Goal: Register for event/course

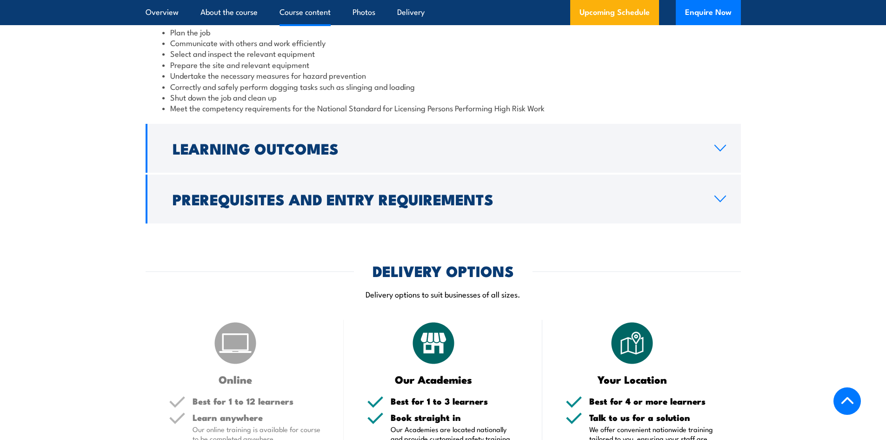
scroll to position [837, 0]
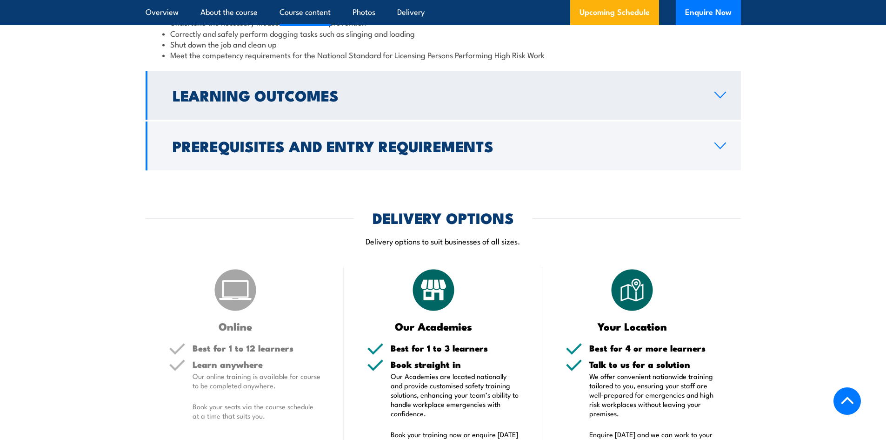
click at [625, 101] on h2 "Learning Outcomes" at bounding box center [436, 94] width 527 height 13
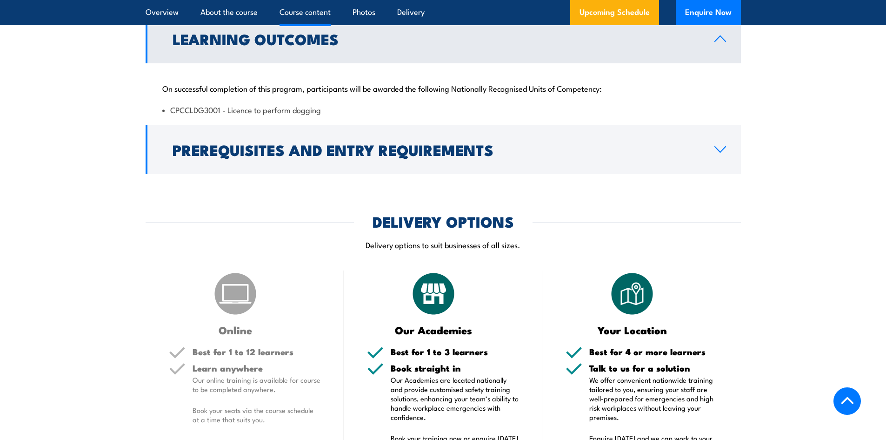
scroll to position [767, 0]
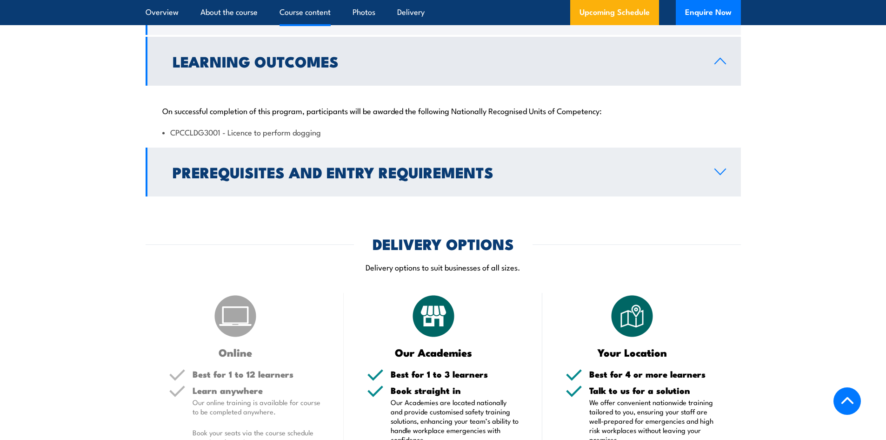
click at [573, 178] on h2 "Prerequisites and Entry Requirements" at bounding box center [436, 171] width 527 height 13
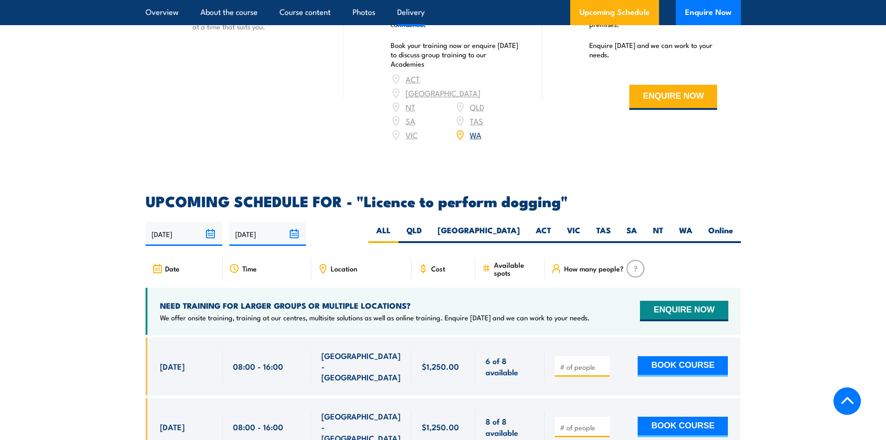
scroll to position [1372, 0]
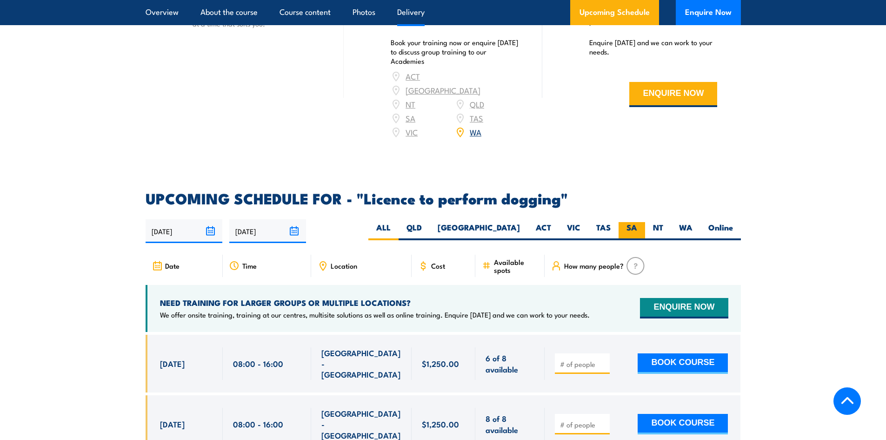
click at [632, 222] on label "SA" at bounding box center [632, 231] width 27 height 18
click at [637, 222] on input "SA" at bounding box center [640, 225] width 6 height 6
radio input "true"
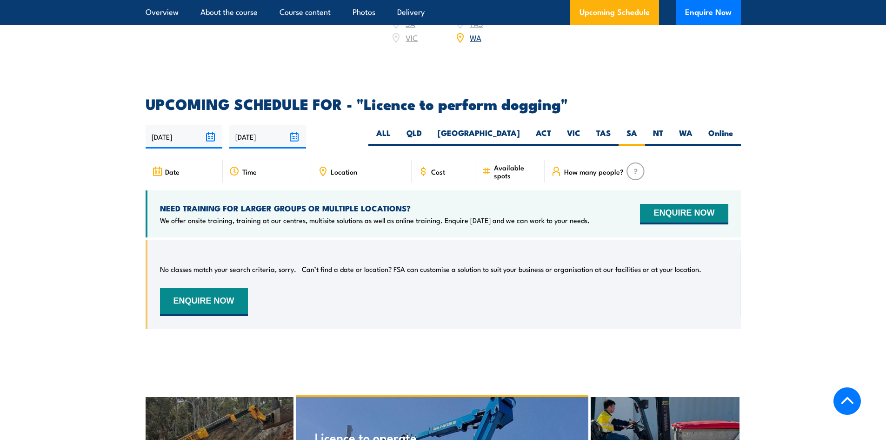
scroll to position [1277, 0]
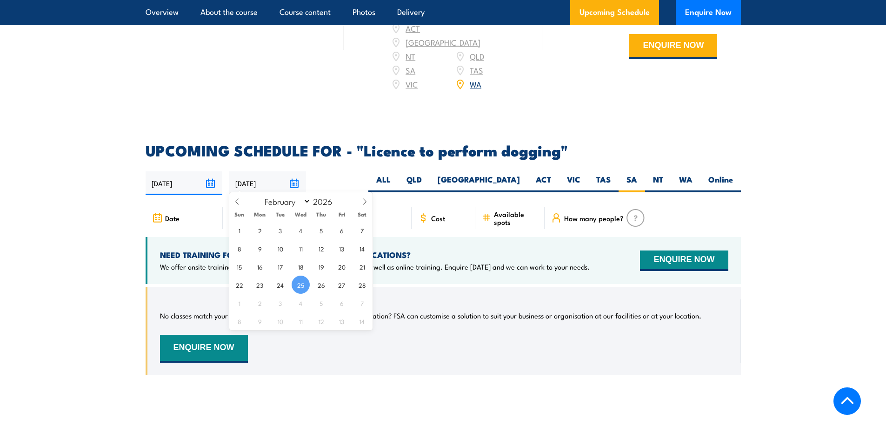
click at [296, 180] on input "[DATE]" at bounding box center [267, 183] width 77 height 24
click at [369, 200] on span at bounding box center [365, 204] width 16 height 25
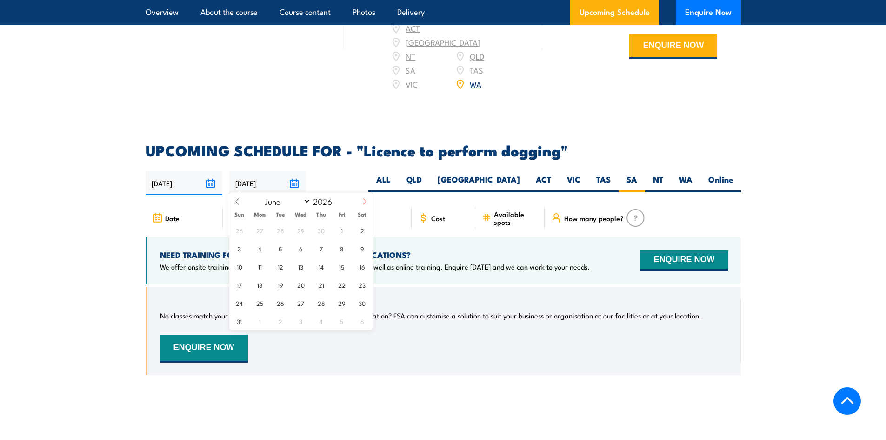
click at [369, 200] on span at bounding box center [365, 204] width 16 height 25
select select "8"
click at [304, 307] on span "30" at bounding box center [301, 302] width 18 height 18
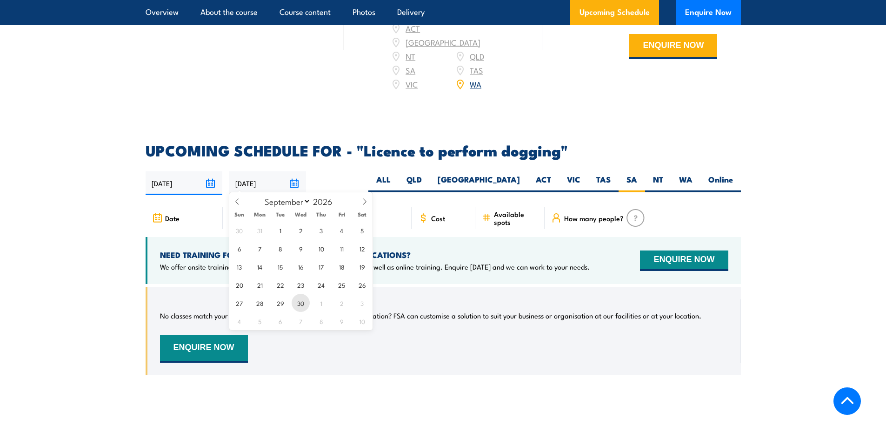
type input "[DATE]"
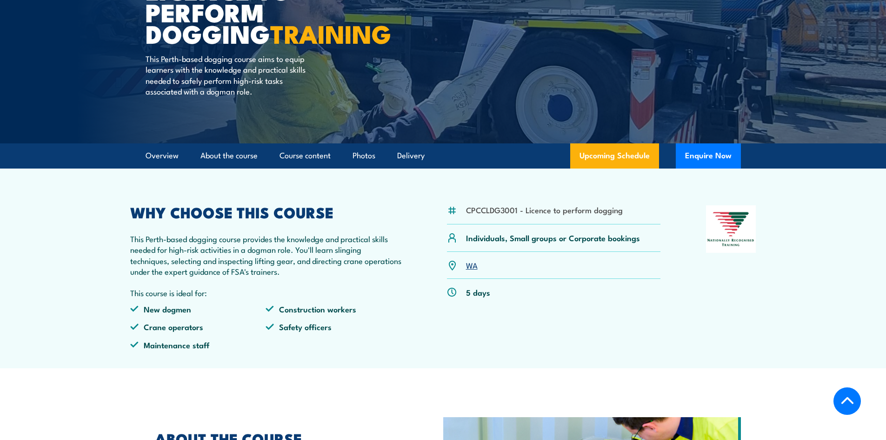
scroll to position [21, 0]
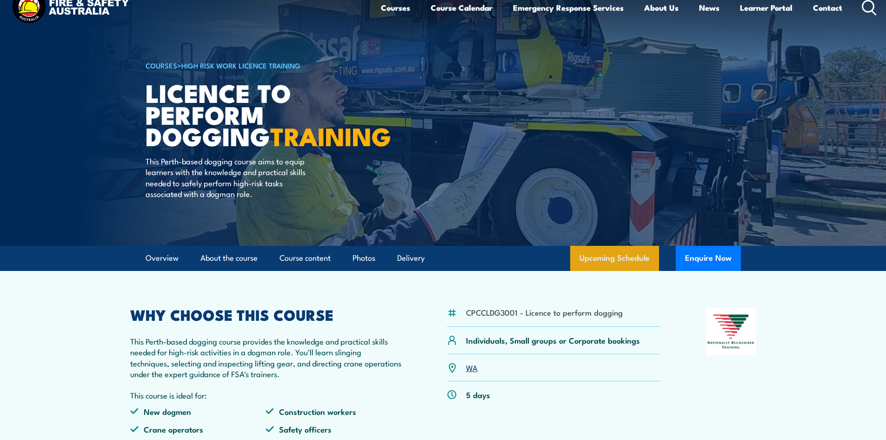
click at [624, 264] on link "Upcoming Schedule" at bounding box center [614, 258] width 89 height 25
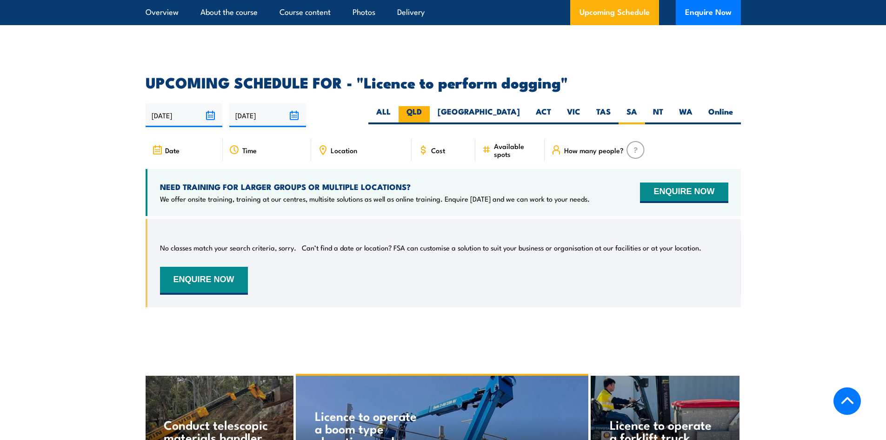
scroll to position [1323, 0]
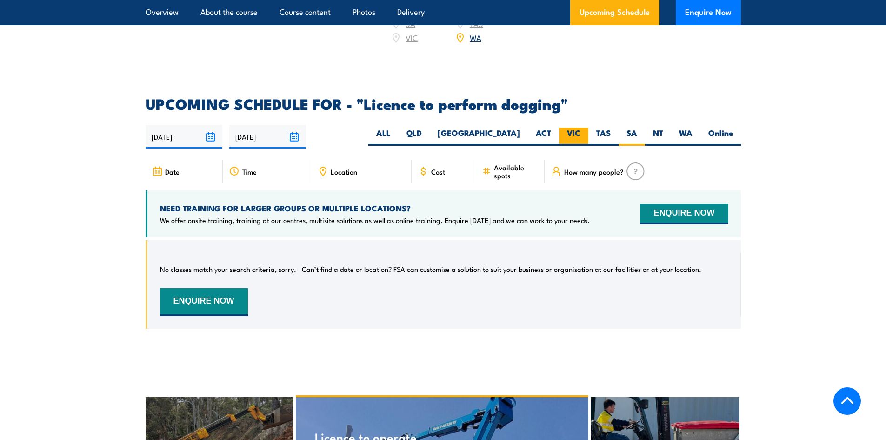
click at [580, 133] on label "VIC" at bounding box center [573, 136] width 29 height 18
click at [580, 133] on input "VIC" at bounding box center [583, 130] width 6 height 6
radio input "true"
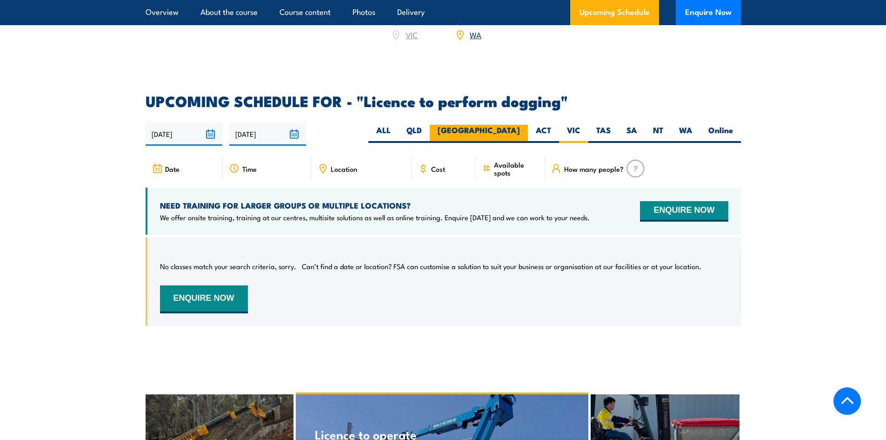
scroll to position [1323, 0]
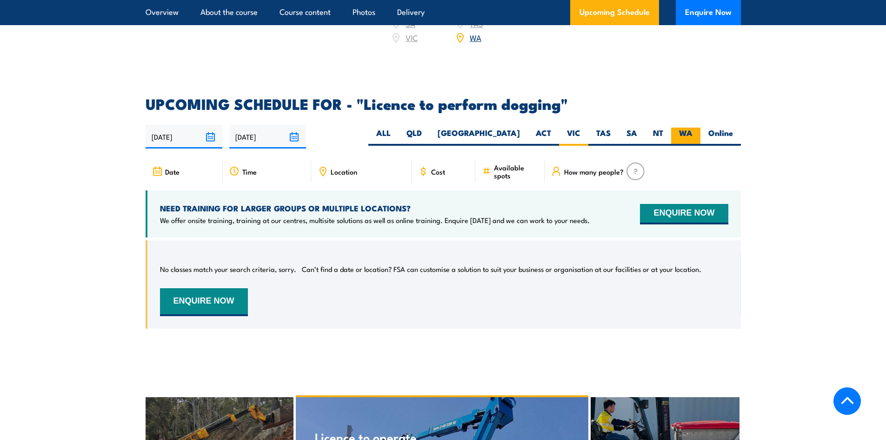
click at [682, 137] on label "WA" at bounding box center [685, 136] width 29 height 18
click at [693, 133] on input "WA" at bounding box center [696, 130] width 6 height 6
radio input "true"
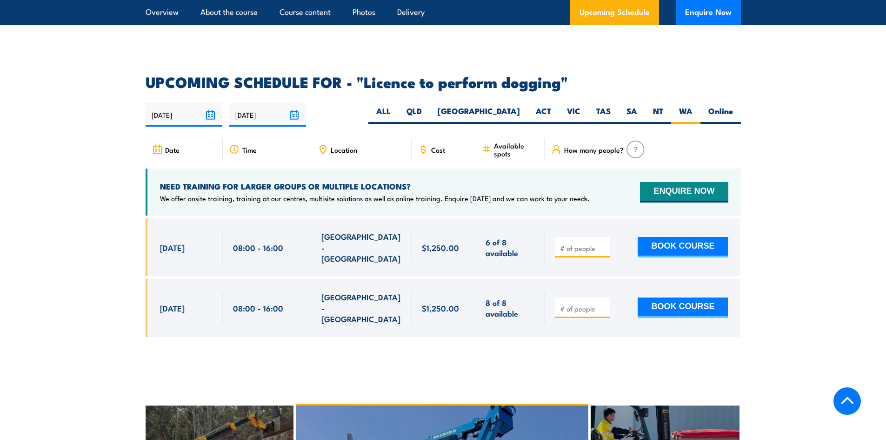
scroll to position [1323, 0]
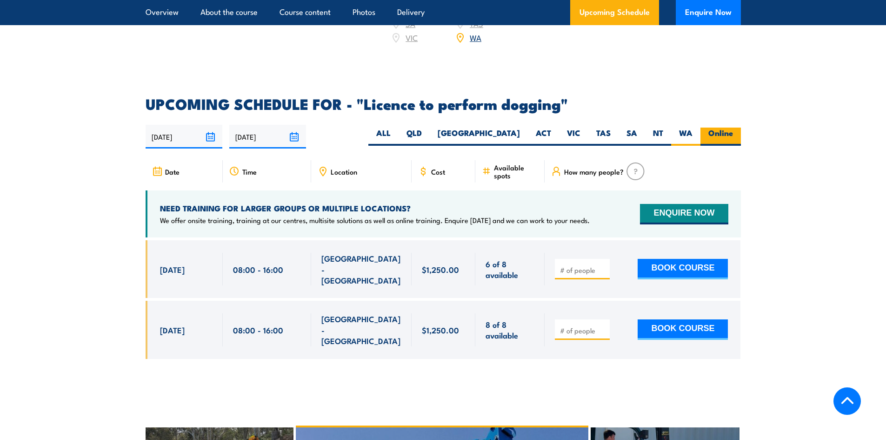
click at [730, 127] on label "Online" at bounding box center [720, 136] width 40 height 18
click at [733, 127] on input "Online" at bounding box center [736, 130] width 6 height 6
radio input "true"
